Goal: Information Seeking & Learning: Learn about a topic

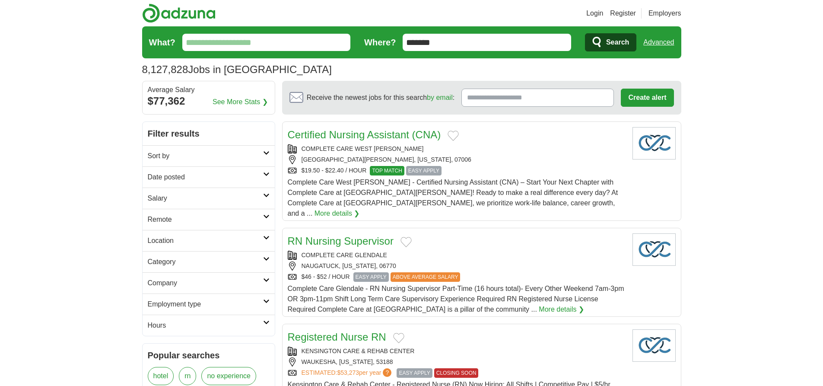
type input "*******"
click at [658, 42] on link "Advanced" at bounding box center [658, 42] width 31 height 17
